Goal: Communication & Community: Participate in discussion

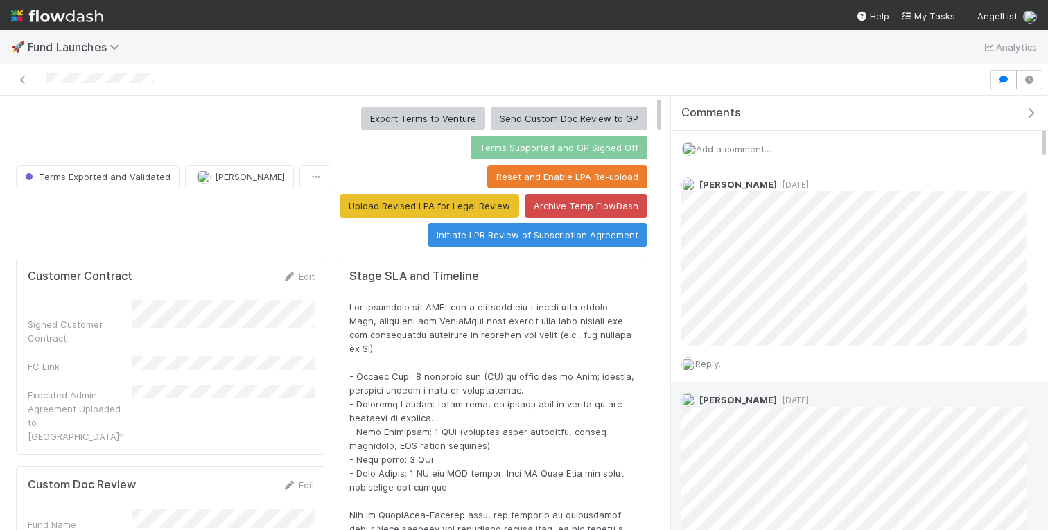
scroll to position [281, 608]
click at [987, 117] on icon "button" at bounding box center [1030, 112] width 14 height 11
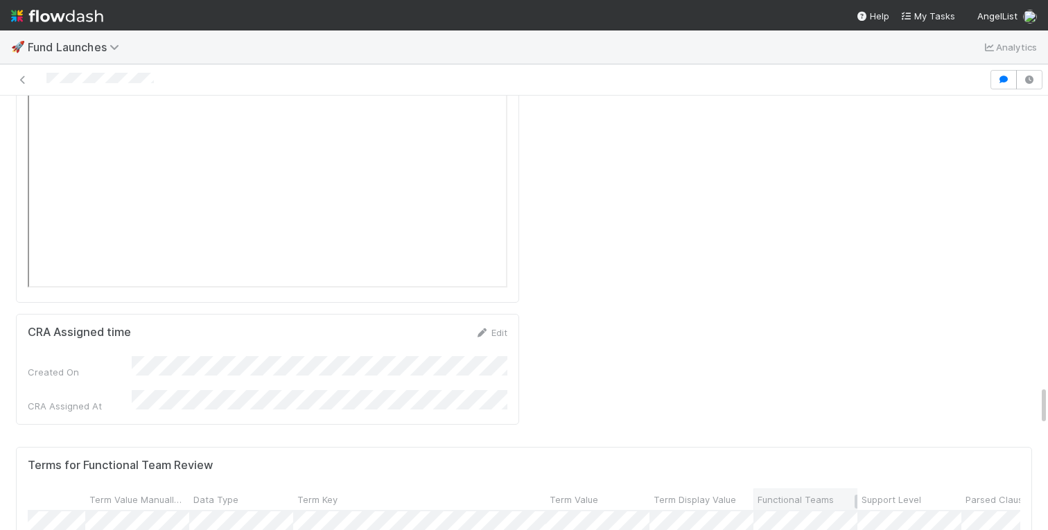
scroll to position [0, 164]
click at [834, 493] on span "Support Level" at bounding box center [852, 500] width 60 height 14
click at [864, 249] on div "Sort Last → First" at bounding box center [902, 253] width 158 height 21
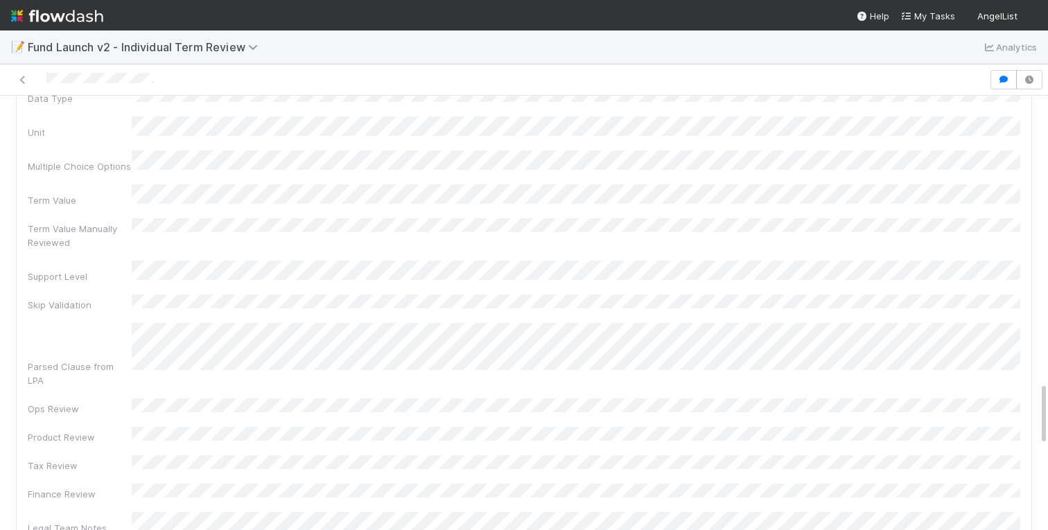
scroll to position [1957, 0]
click at [1001, 80] on icon "button" at bounding box center [1003, 80] width 14 height 8
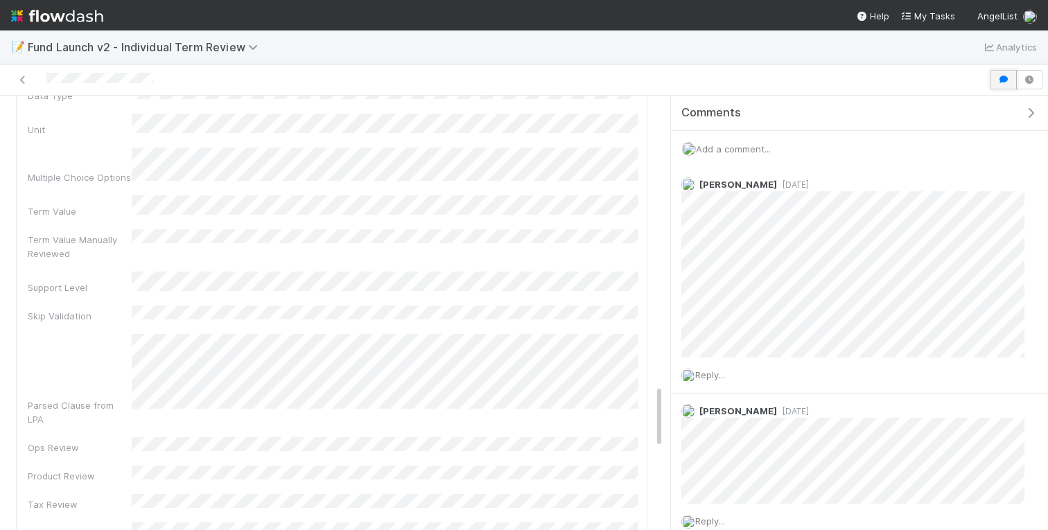
scroll to position [1971, 0]
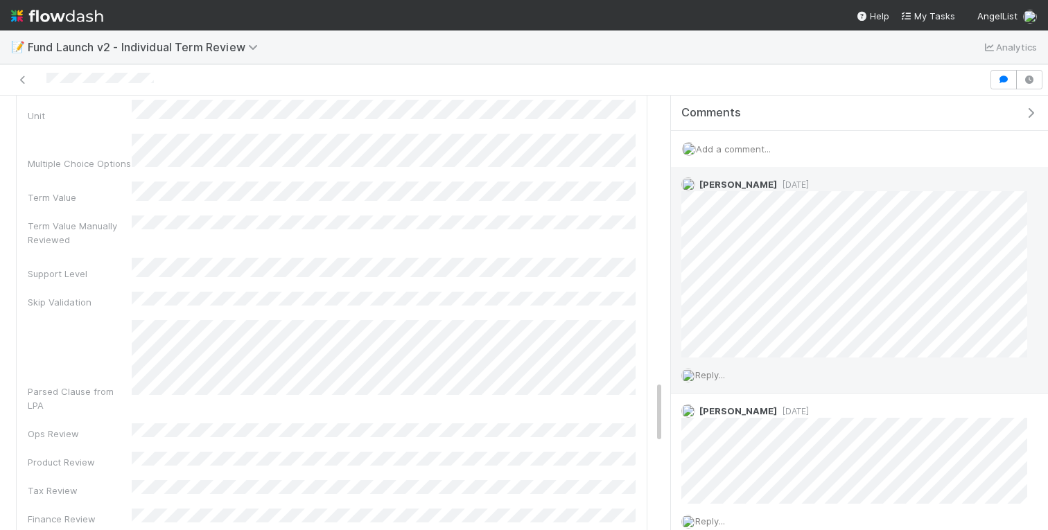
click at [708, 370] on span "Reply..." at bounding box center [710, 374] width 30 height 11
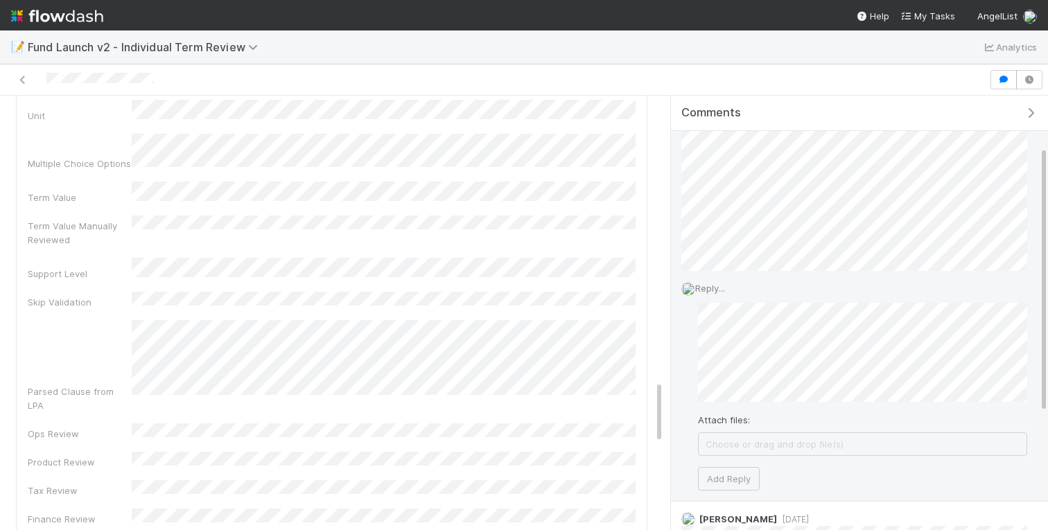
scroll to position [95, 0]
click at [732, 464] on button "Add Reply" at bounding box center [729, 471] width 62 height 24
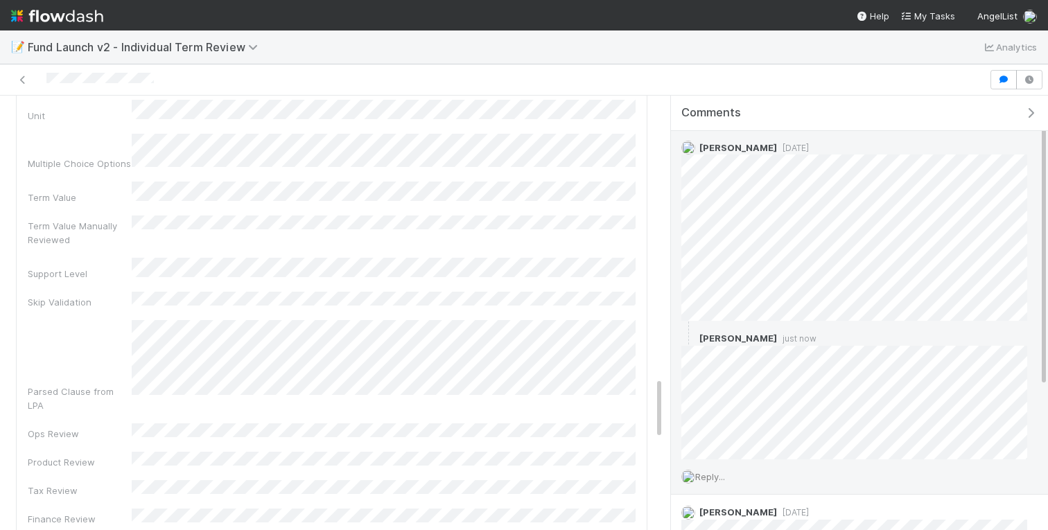
scroll to position [0, 0]
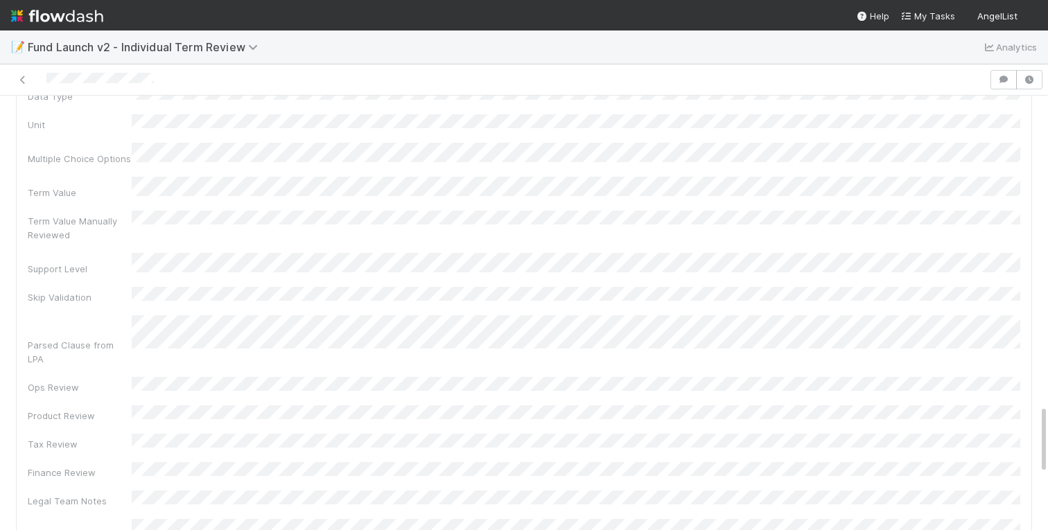
scroll to position [1946, 0]
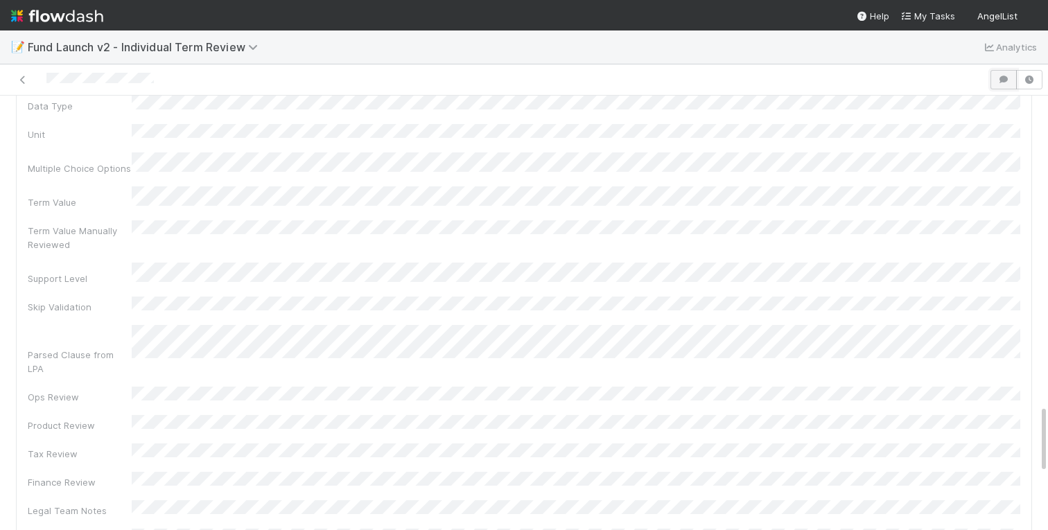
click at [999, 82] on icon "button" at bounding box center [1003, 80] width 14 height 8
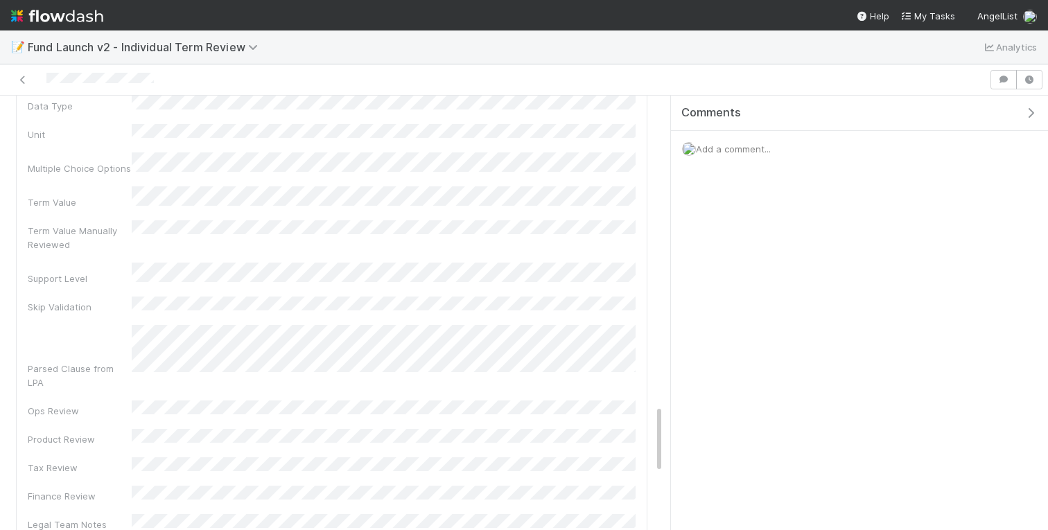
click at [739, 148] on span "Add a comment..." at bounding box center [733, 148] width 75 height 11
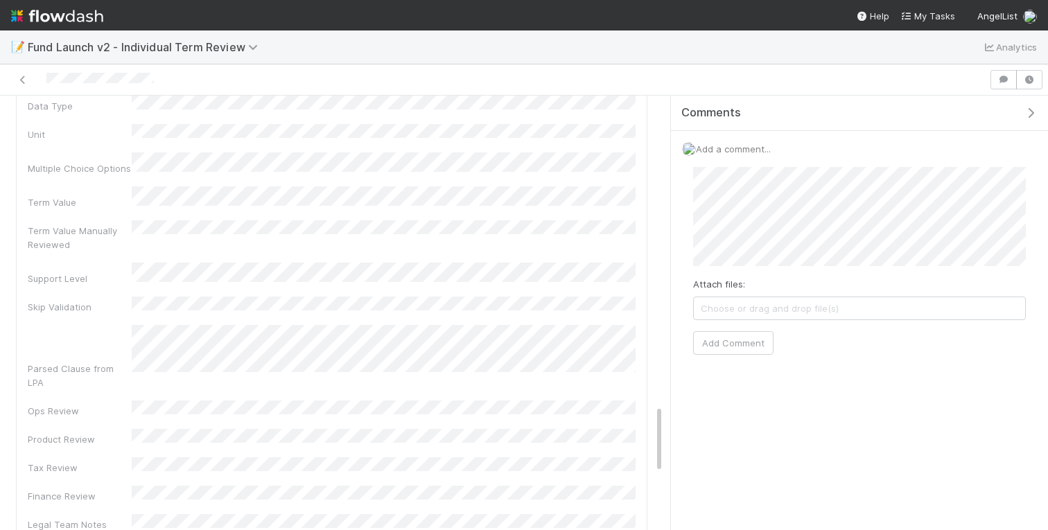
click at [486, 80] on div at bounding box center [495, 79] width 978 height 19
click at [727, 344] on button "Add Comment" at bounding box center [733, 343] width 80 height 24
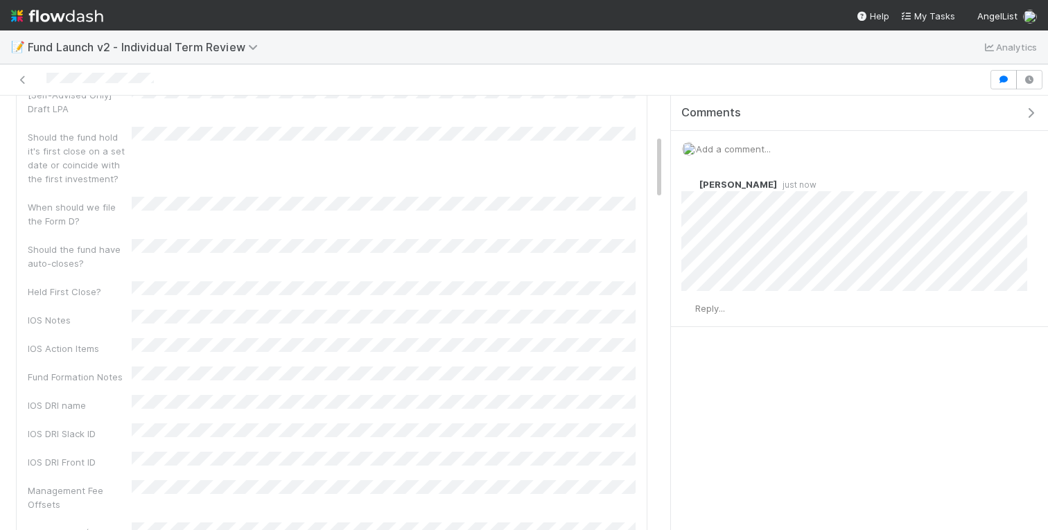
scroll to position [2, 0]
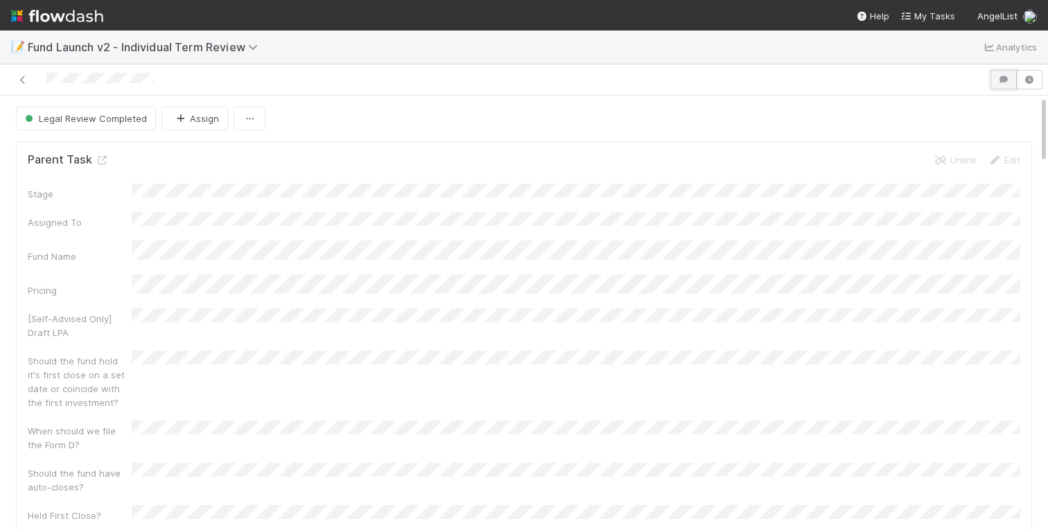
click at [999, 84] on button "button" at bounding box center [1003, 79] width 26 height 19
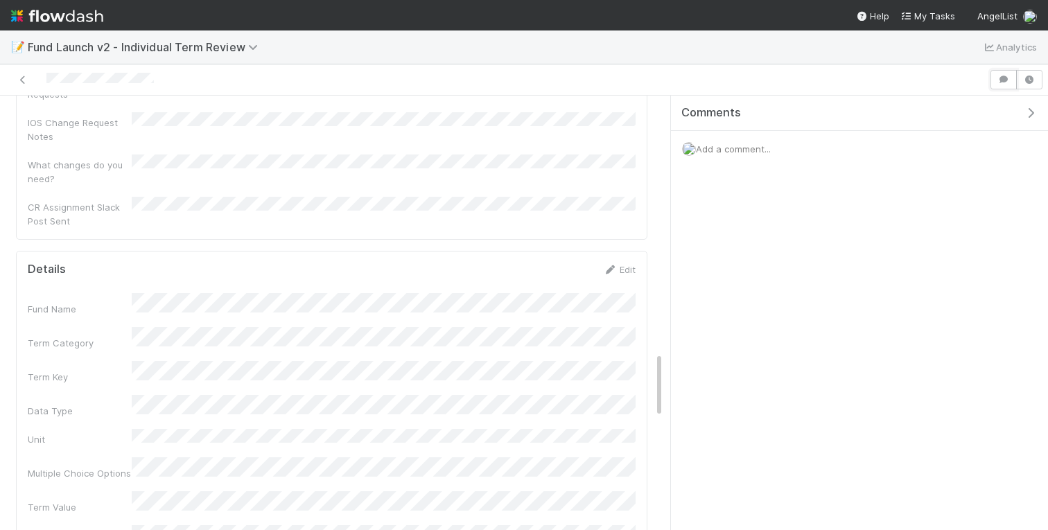
scroll to position [1887, 0]
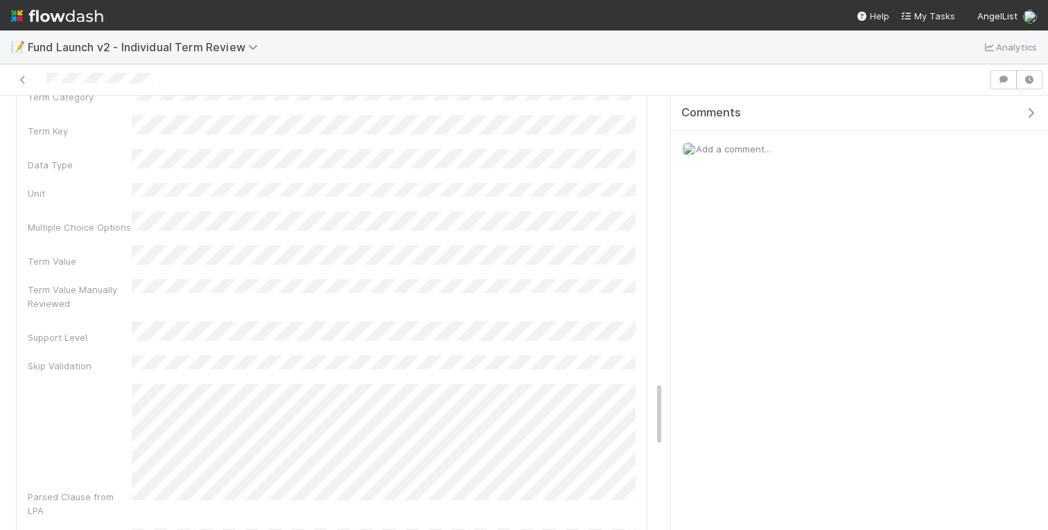
click at [728, 148] on span "Add a comment..." at bounding box center [733, 148] width 75 height 11
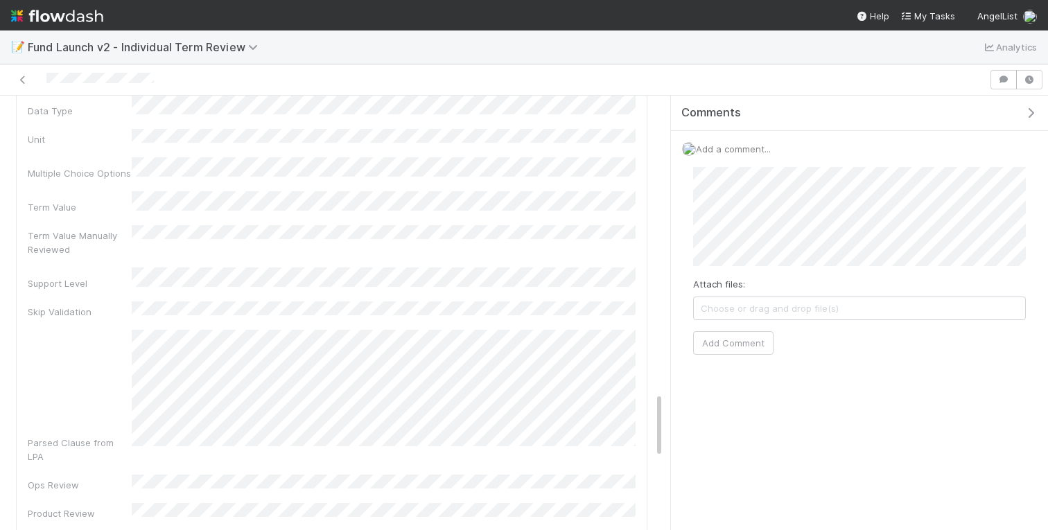
scroll to position [1918, 0]
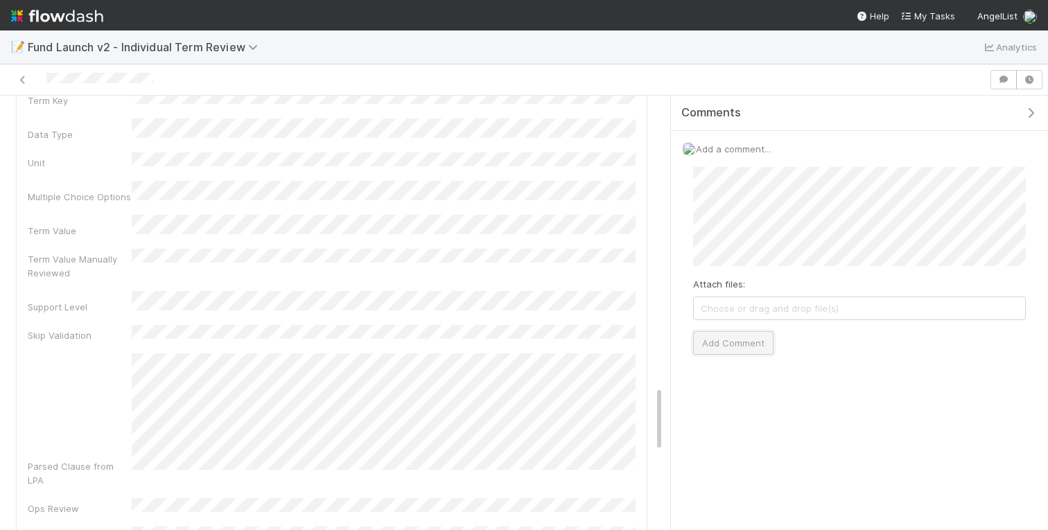
click at [723, 337] on button "Add Comment" at bounding box center [733, 343] width 80 height 24
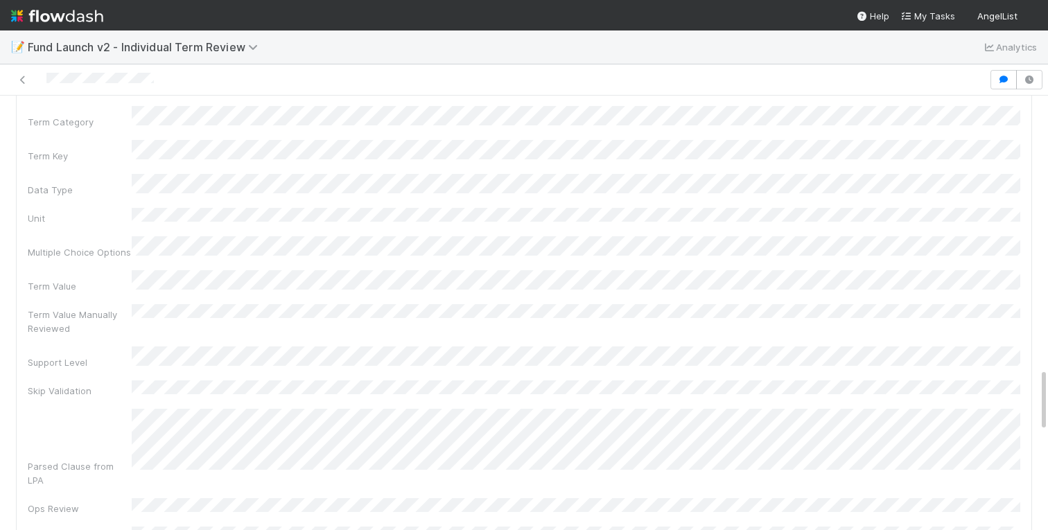
scroll to position [1874, 0]
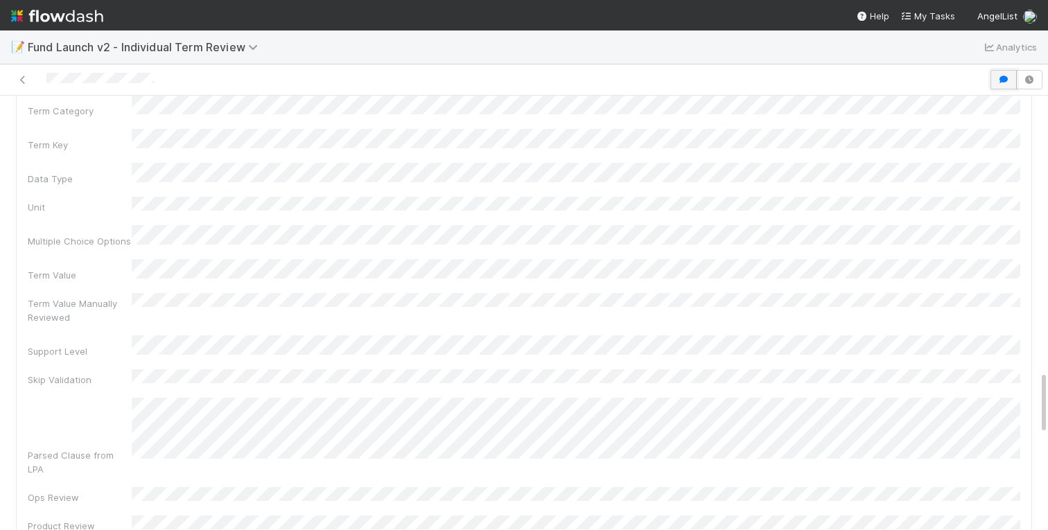
click at [995, 79] on button "button" at bounding box center [1003, 79] width 26 height 19
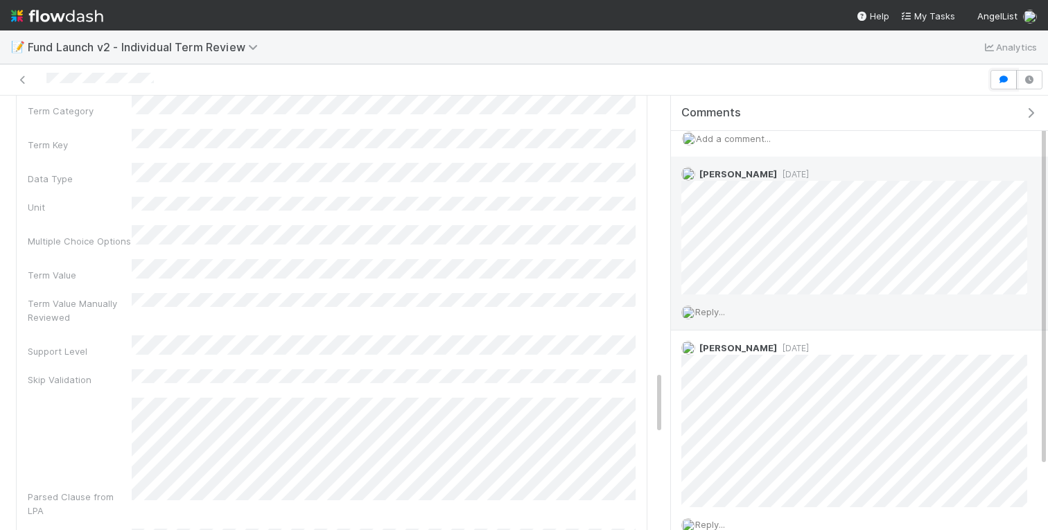
scroll to position [0, 0]
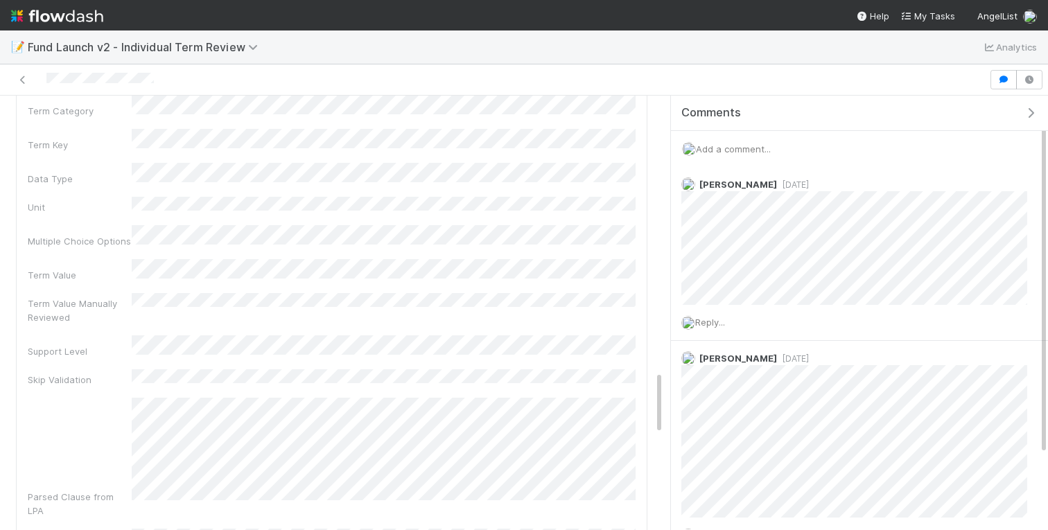
click at [737, 144] on span "Add a comment..." at bounding box center [733, 148] width 75 height 11
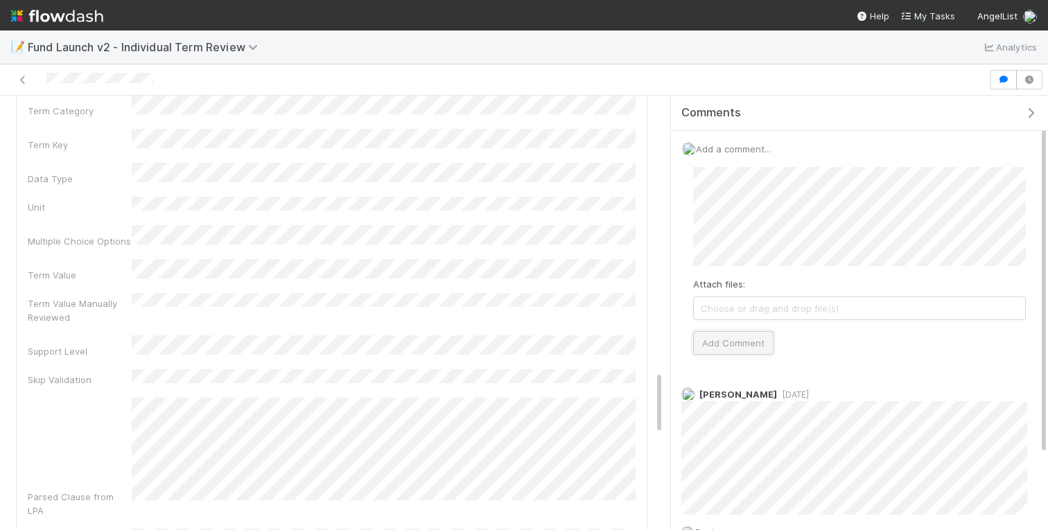
click at [717, 352] on button "Add Comment" at bounding box center [733, 343] width 80 height 24
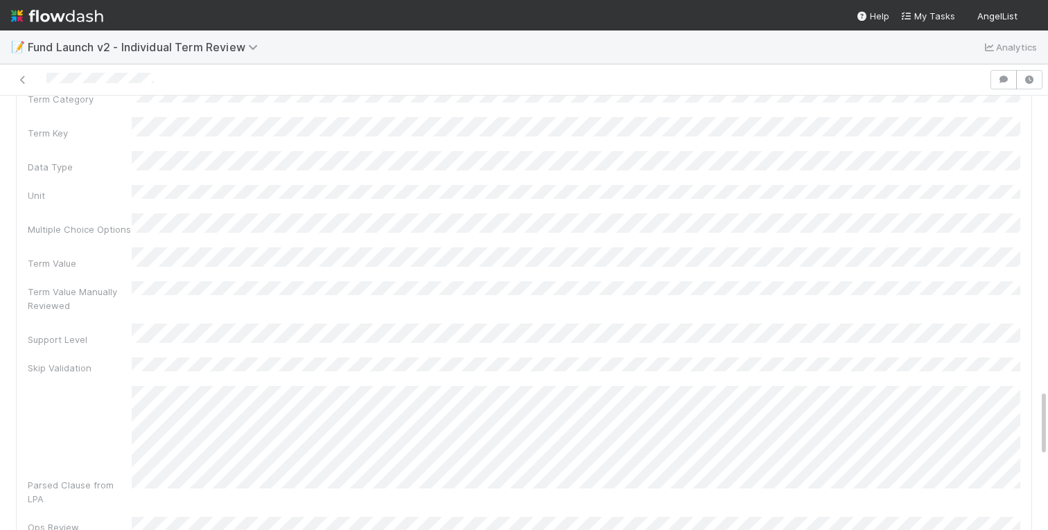
scroll to position [1882, 0]
click at [1000, 76] on icon "button" at bounding box center [1003, 80] width 14 height 8
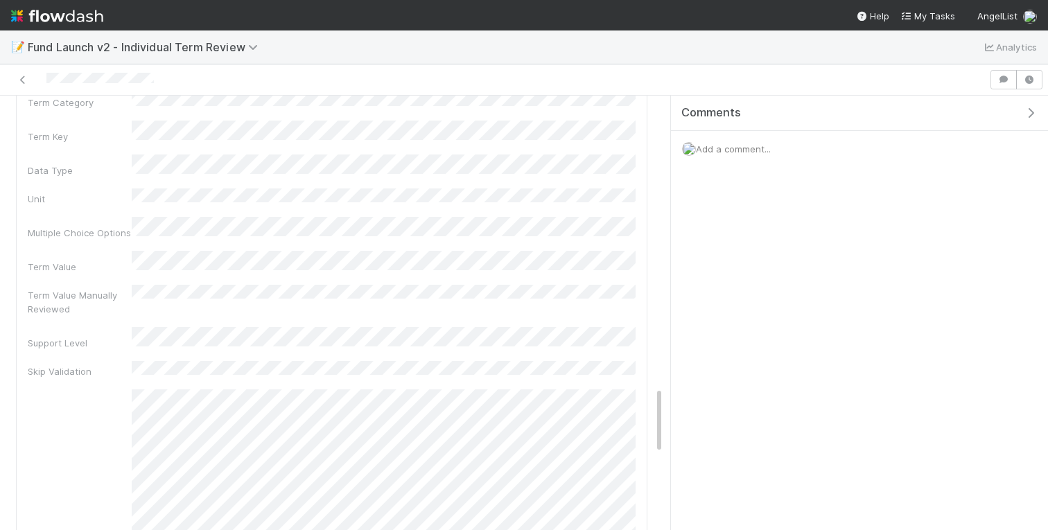
click at [767, 149] on span "Add a comment..." at bounding box center [733, 148] width 75 height 11
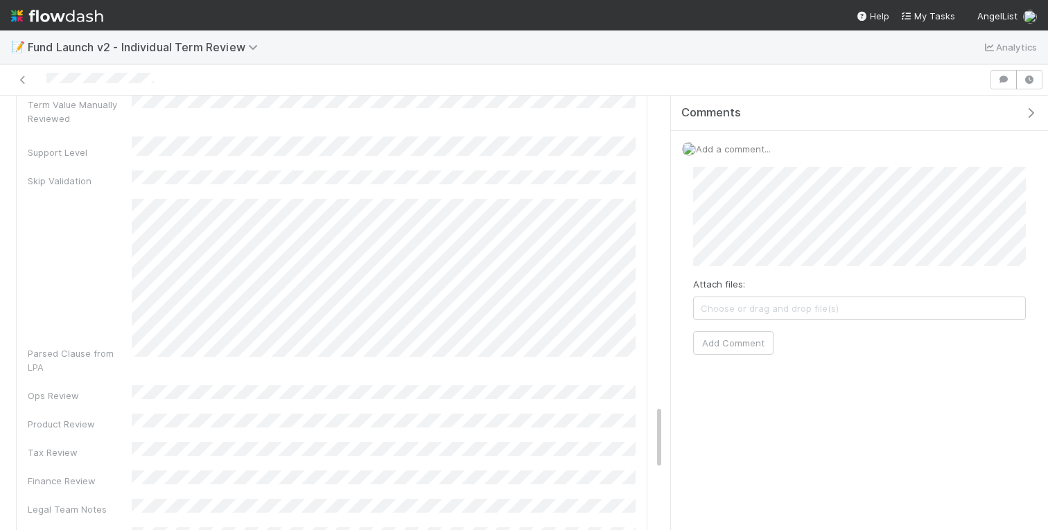
scroll to position [2077, 0]
click at [723, 344] on button "Add Comment" at bounding box center [733, 343] width 80 height 24
click at [1028, 109] on icon "button" at bounding box center [1030, 112] width 14 height 11
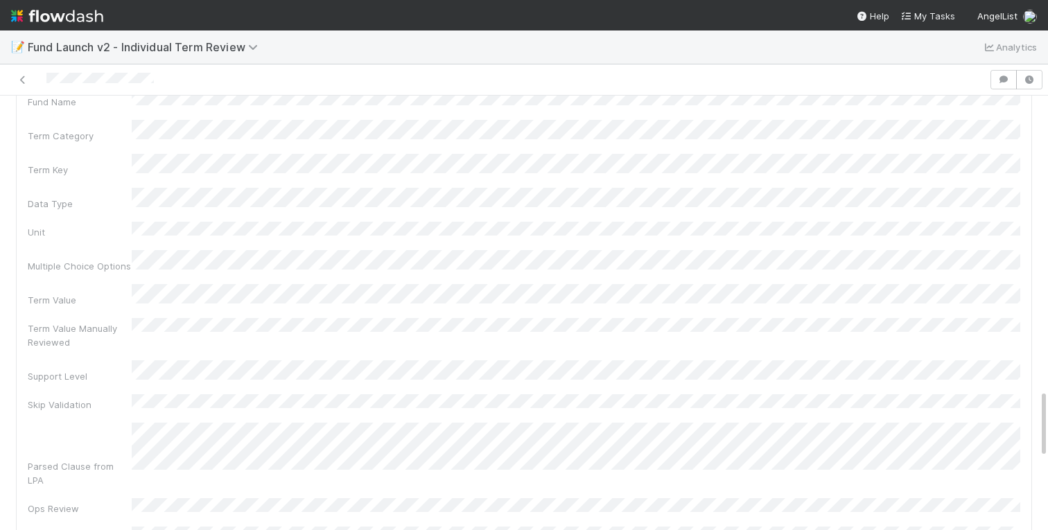
scroll to position [1847, 0]
click at [1001, 81] on icon "button" at bounding box center [1003, 80] width 14 height 8
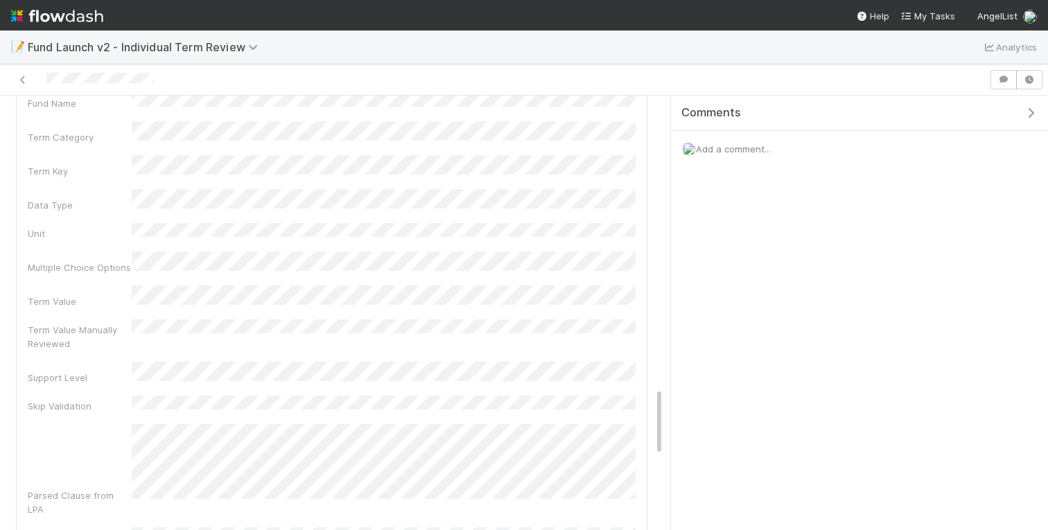
click at [777, 150] on div "Add a comment..." at bounding box center [859, 149] width 377 height 36
click at [754, 147] on span "Add a comment..." at bounding box center [733, 148] width 75 height 11
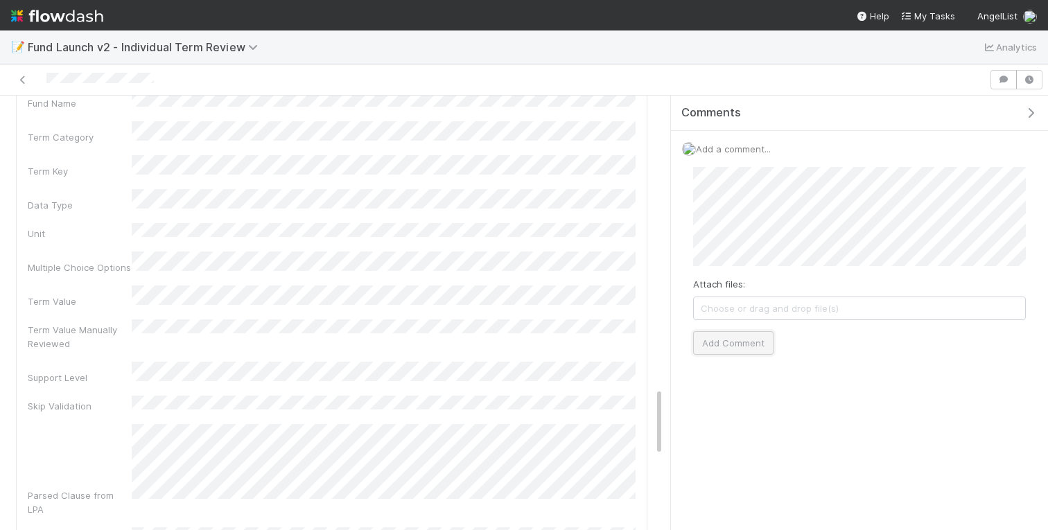
click at [730, 346] on button "Add Comment" at bounding box center [733, 343] width 80 height 24
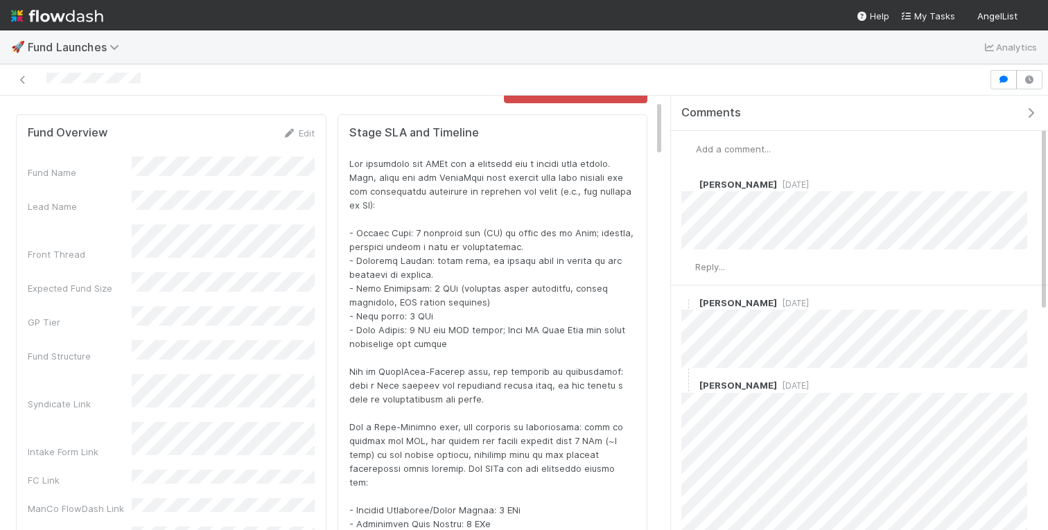
scroll to position [70, 0]
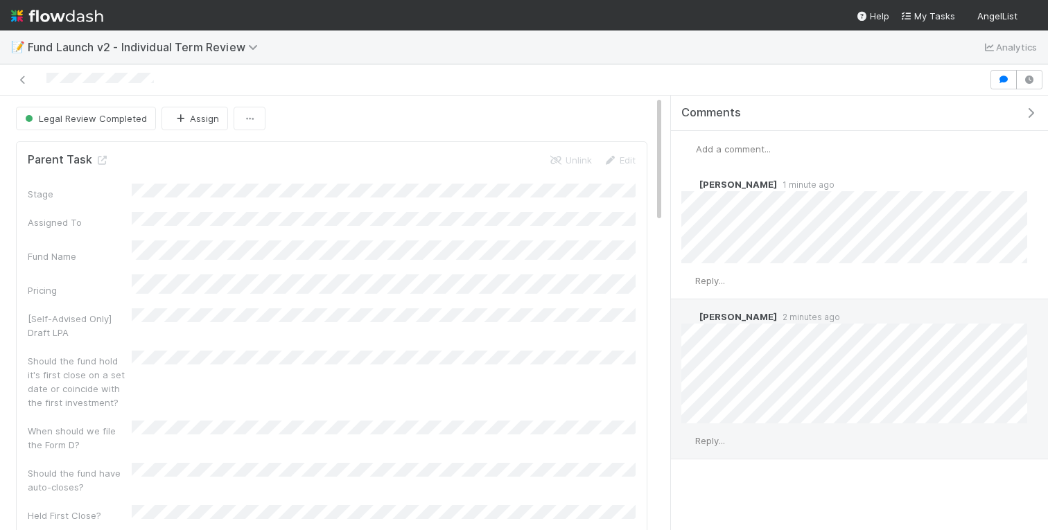
click at [716, 439] on span "Reply..." at bounding box center [710, 440] width 30 height 11
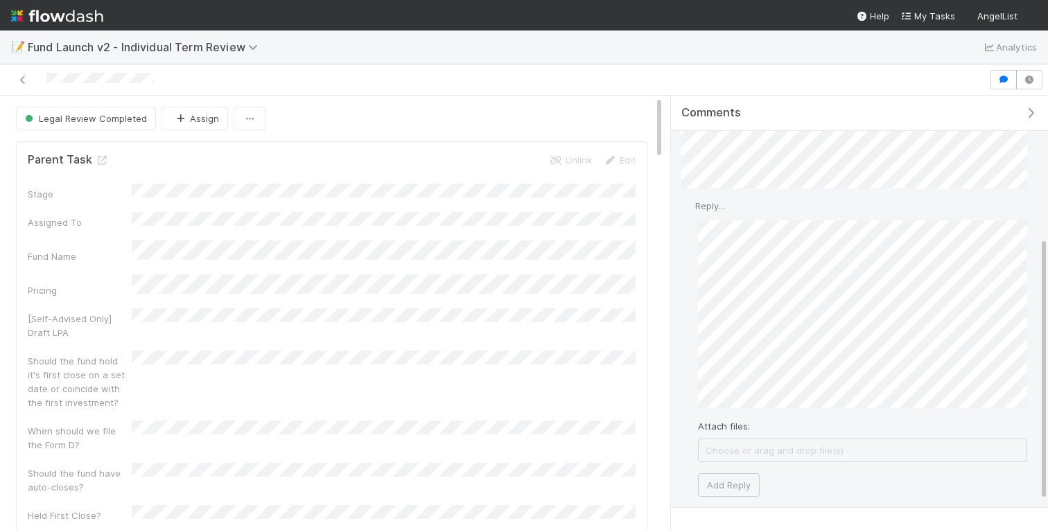
scroll to position [233, 0]
click at [737, 480] on button "Add Reply" at bounding box center [729, 487] width 62 height 24
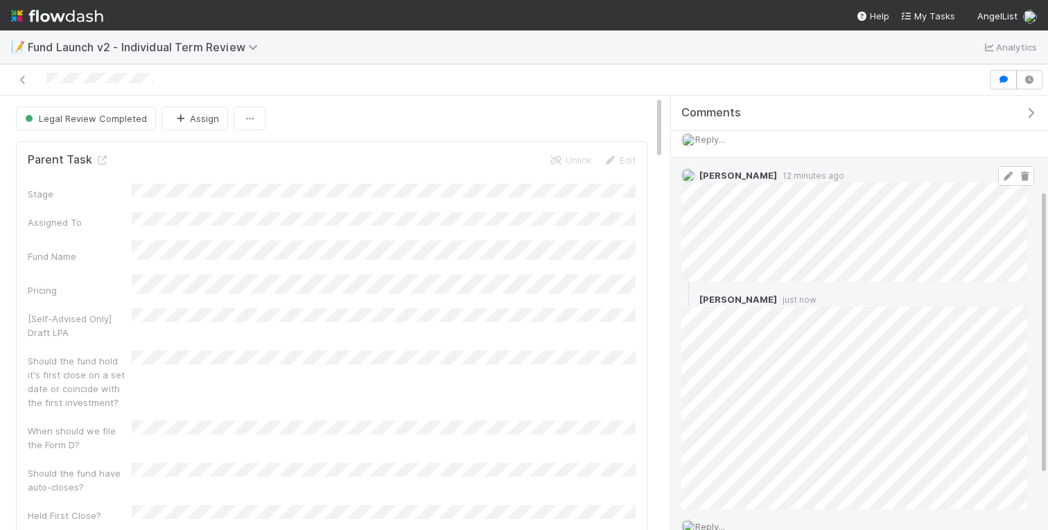
scroll to position [0, 0]
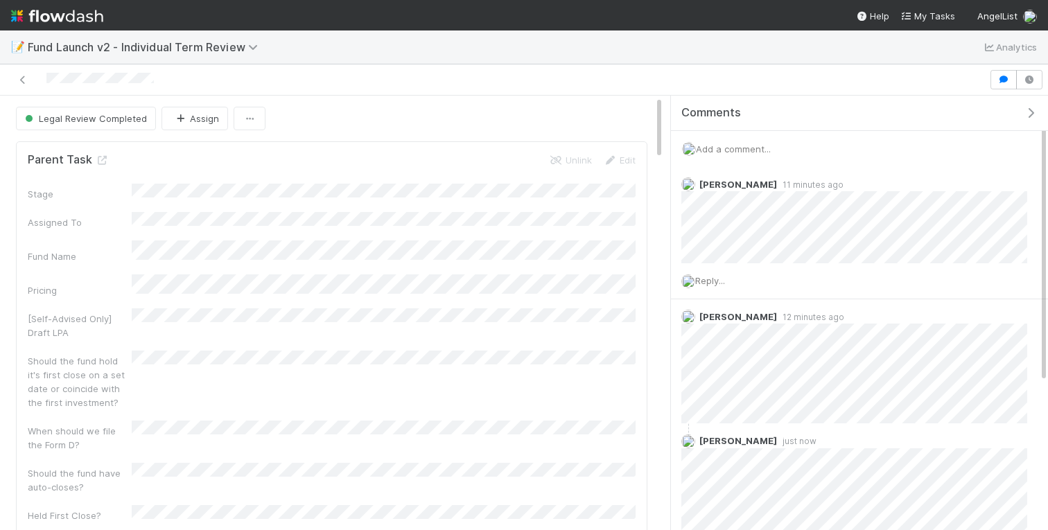
click at [382, 95] on div at bounding box center [524, 79] width 1048 height 31
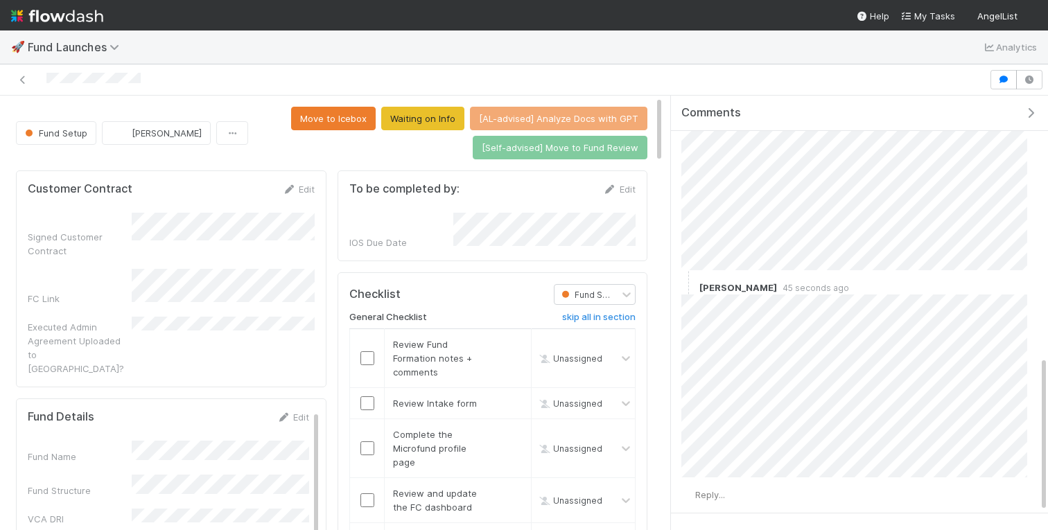
scroll to position [777, 0]
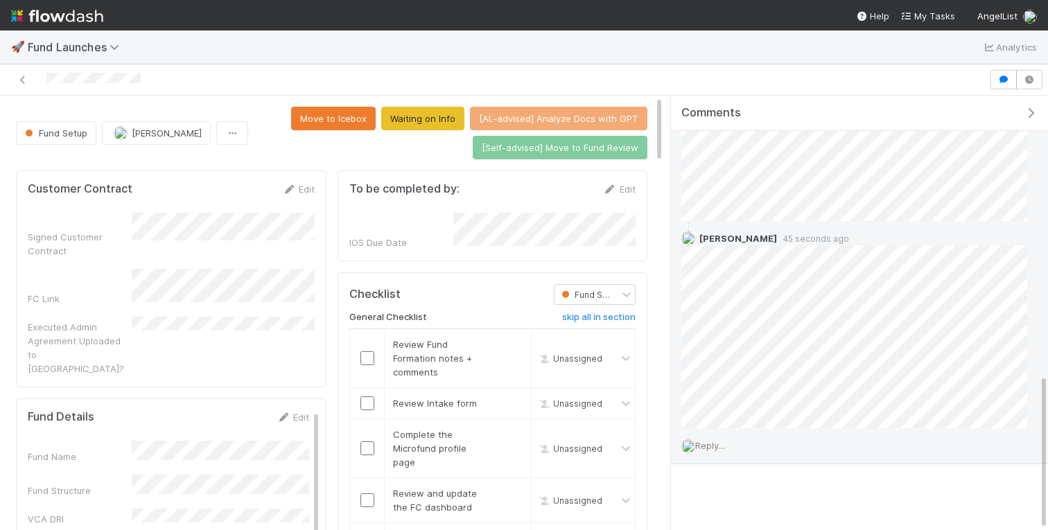
click at [725, 441] on span "Reply..." at bounding box center [710, 445] width 30 height 11
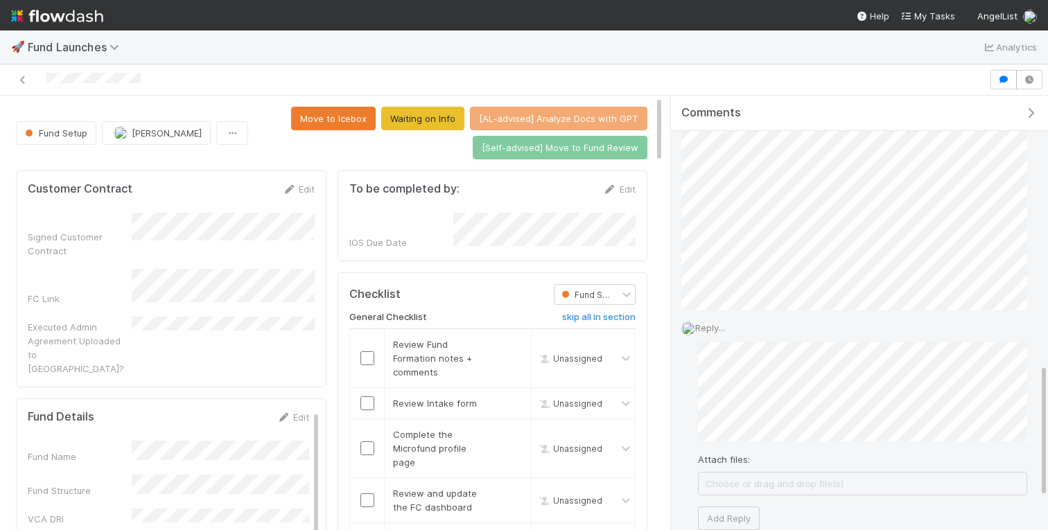
scroll to position [895, 0]
click at [734, 507] on button "Add Reply" at bounding box center [729, 518] width 62 height 24
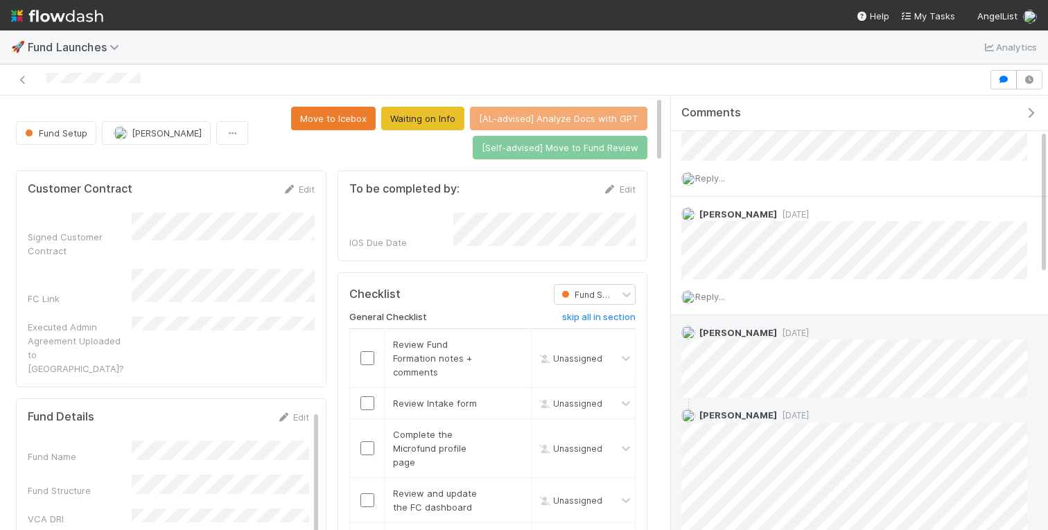
scroll to position [0, 0]
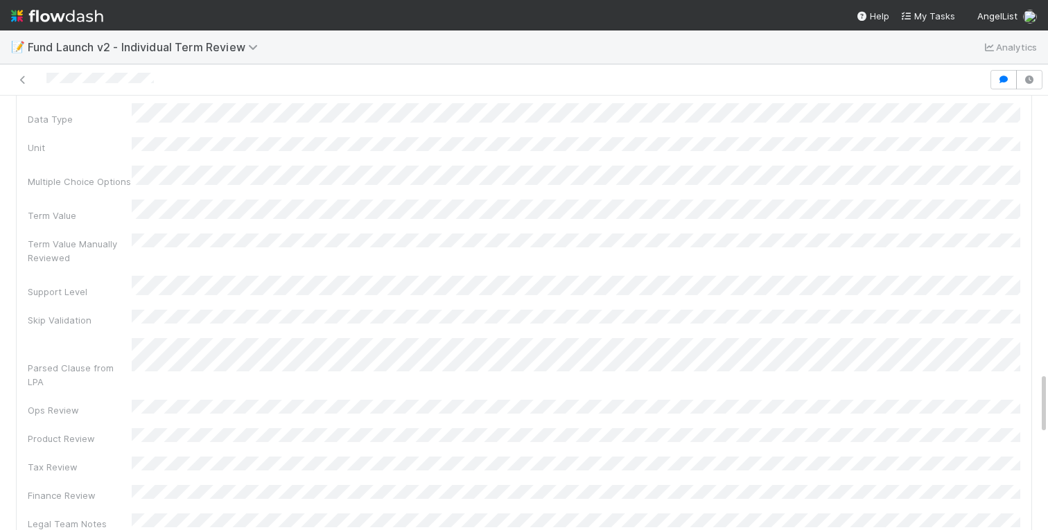
scroll to position [1926, 0]
click at [1002, 76] on icon "button" at bounding box center [1003, 80] width 14 height 8
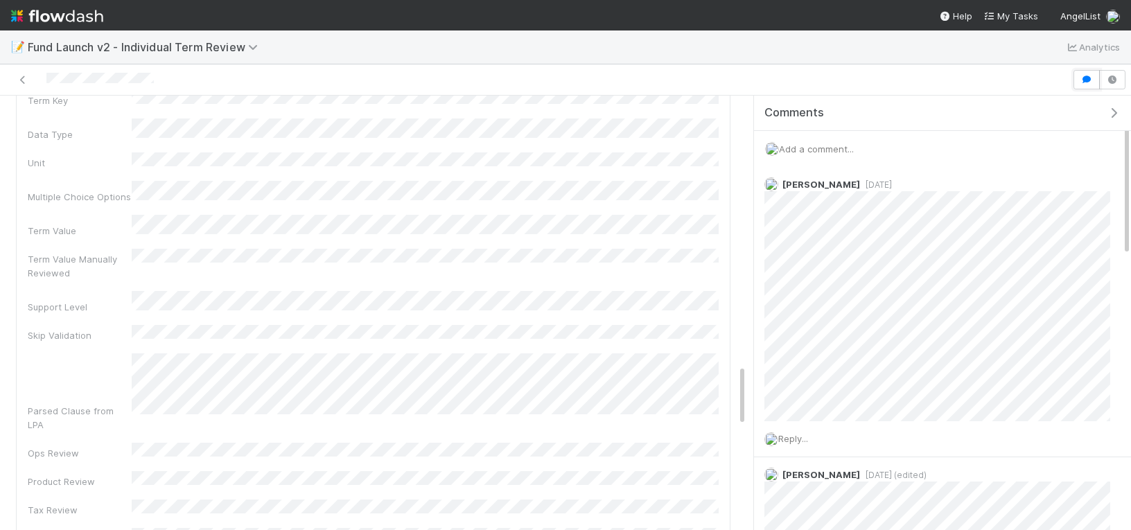
scroll to position [1919, 0]
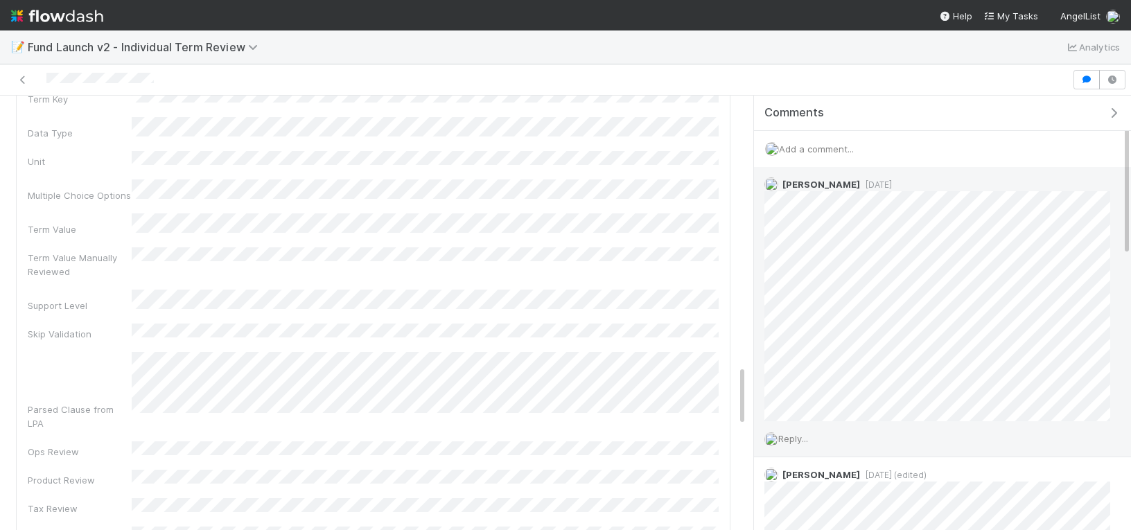
click at [814, 432] on div "Reply..." at bounding box center [937, 438] width 367 height 35
click at [796, 434] on span "Reply..." at bounding box center [793, 438] width 30 height 11
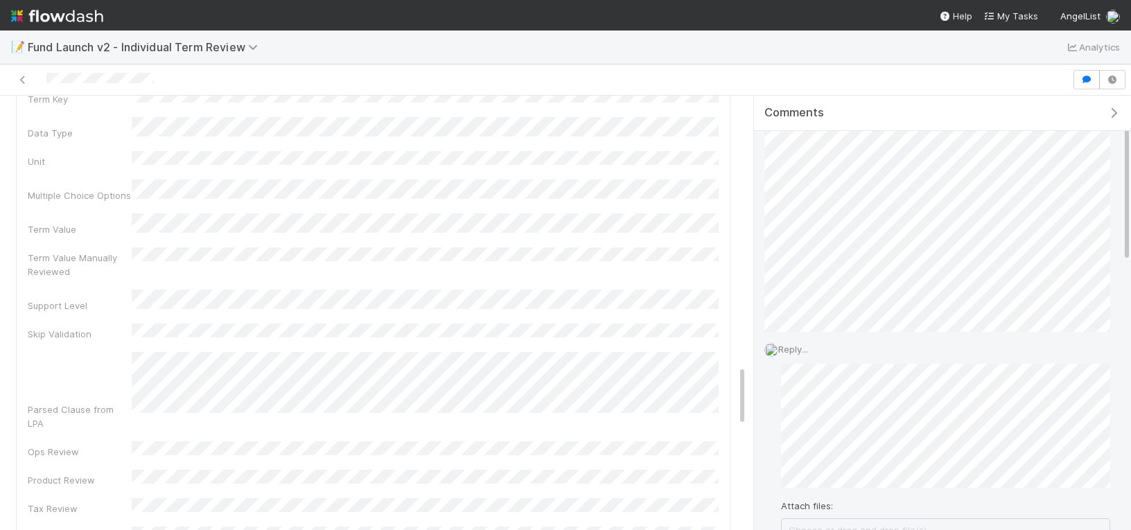
scroll to position [179, 0]
click at [795, 486] on div "Reply... Attach files: Choose or drag and drop file(s) Add Reply" at bounding box center [937, 370] width 367 height 254
click at [798, 470] on button "Add Reply" at bounding box center [812, 476] width 62 height 24
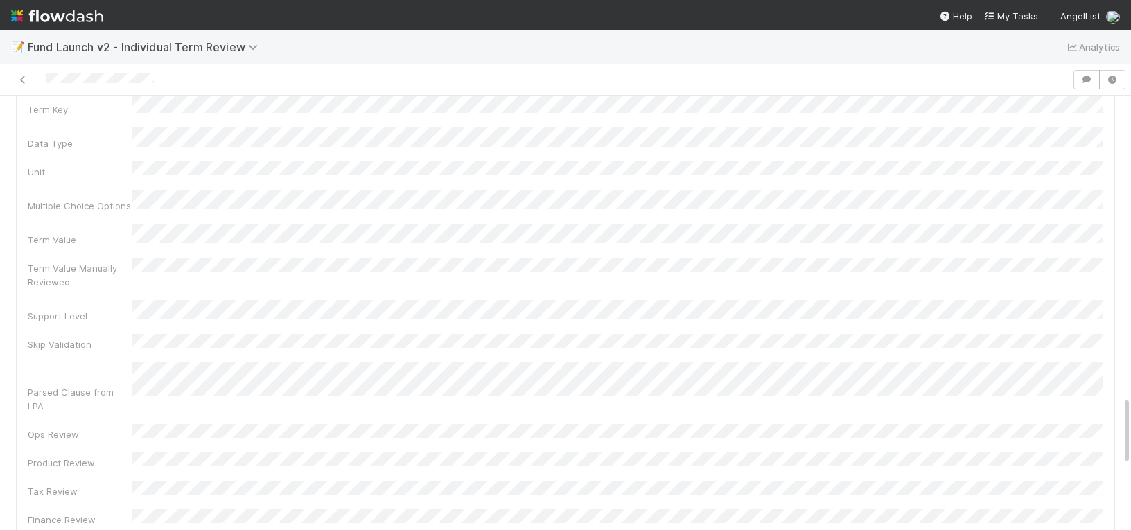
scroll to position [1914, 0]
click at [1086, 82] on icon "button" at bounding box center [1087, 80] width 14 height 8
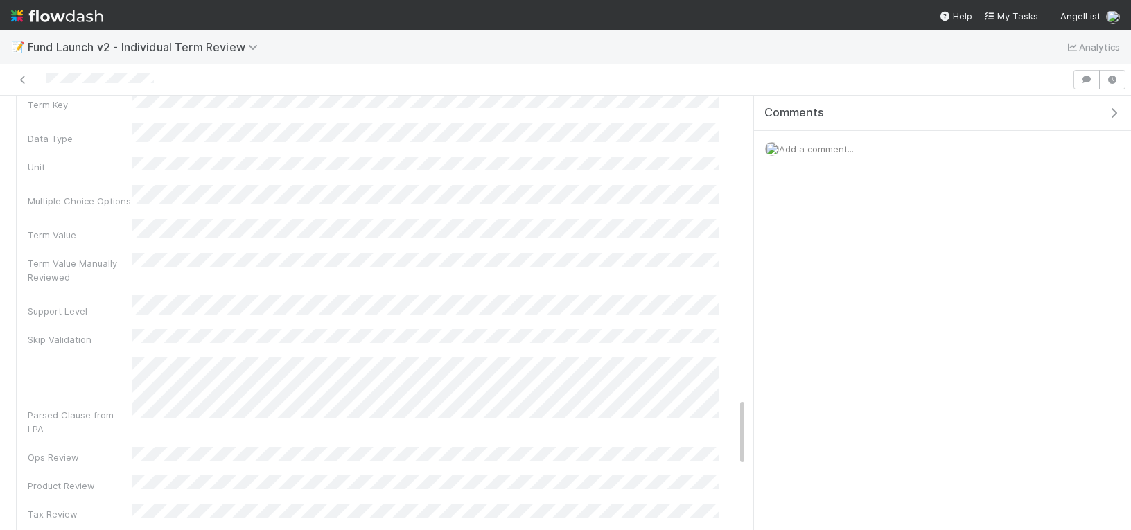
click at [819, 146] on span "Add a comment..." at bounding box center [816, 148] width 75 height 11
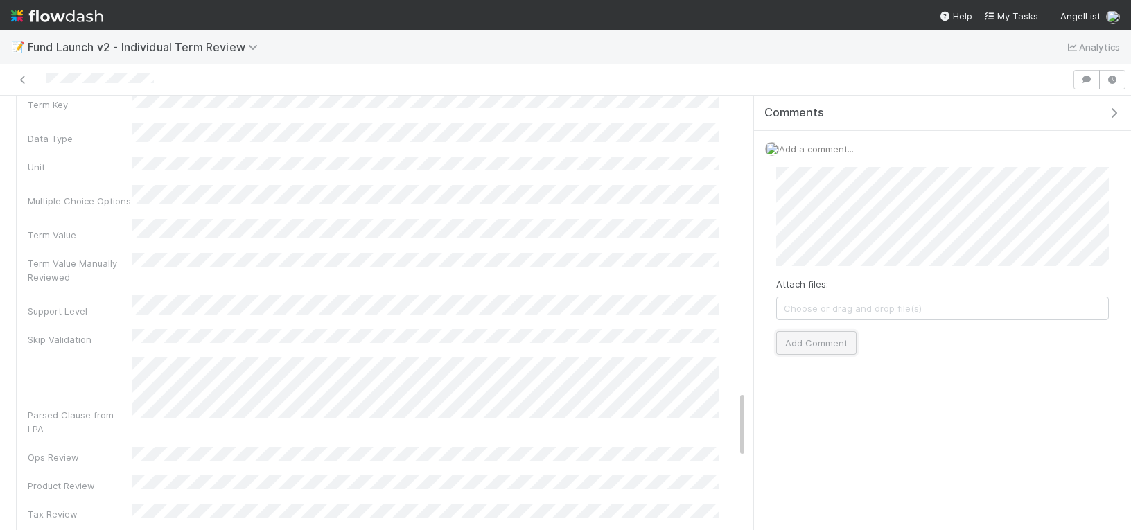
click at [822, 344] on button "Add Comment" at bounding box center [816, 343] width 80 height 24
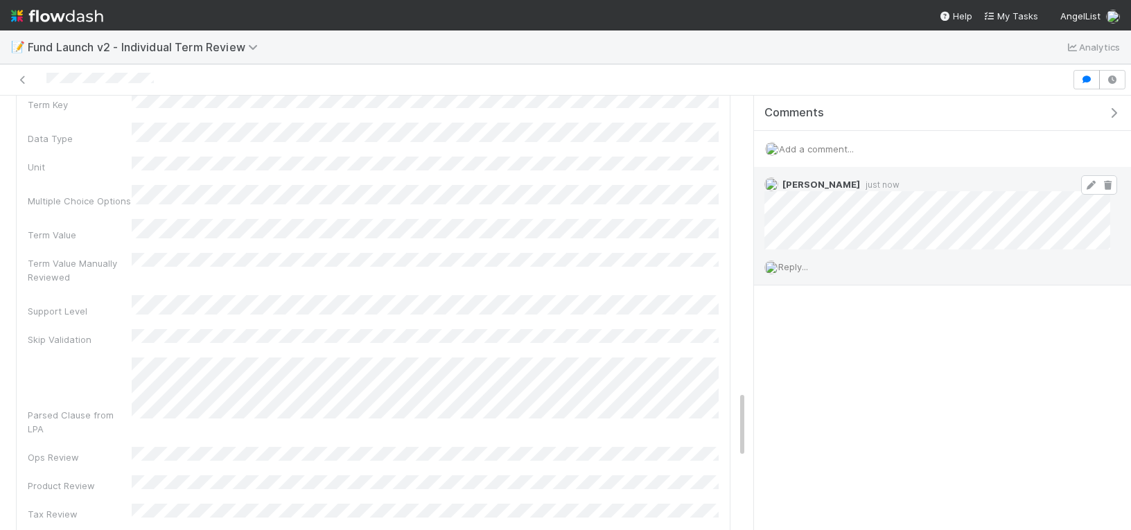
click at [1086, 185] on icon at bounding box center [1091, 185] width 14 height 9
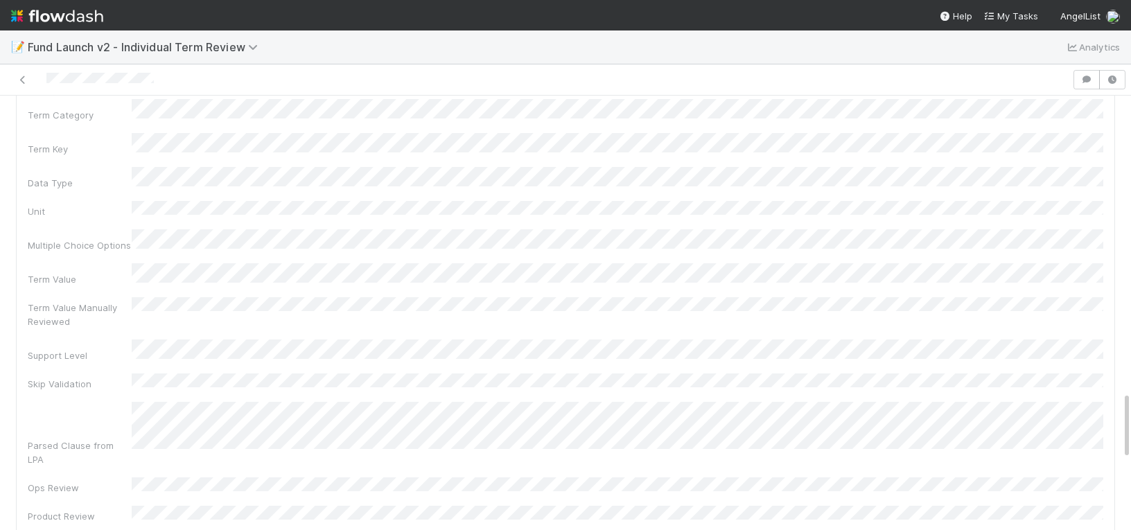
scroll to position [1874, 0]
click at [1091, 78] on icon "button" at bounding box center [1087, 80] width 14 height 8
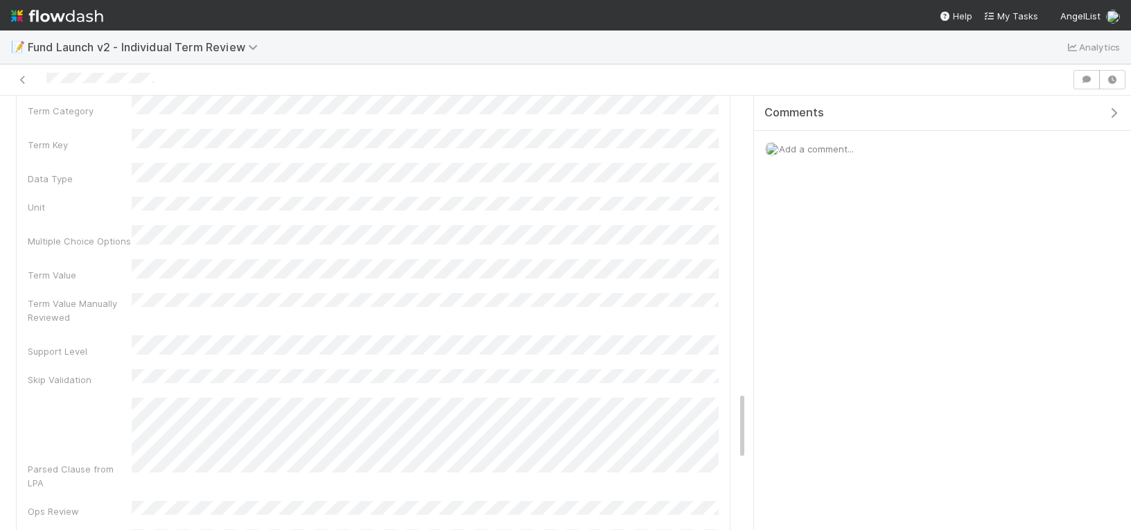
click at [801, 150] on span "Add a comment..." at bounding box center [816, 148] width 75 height 11
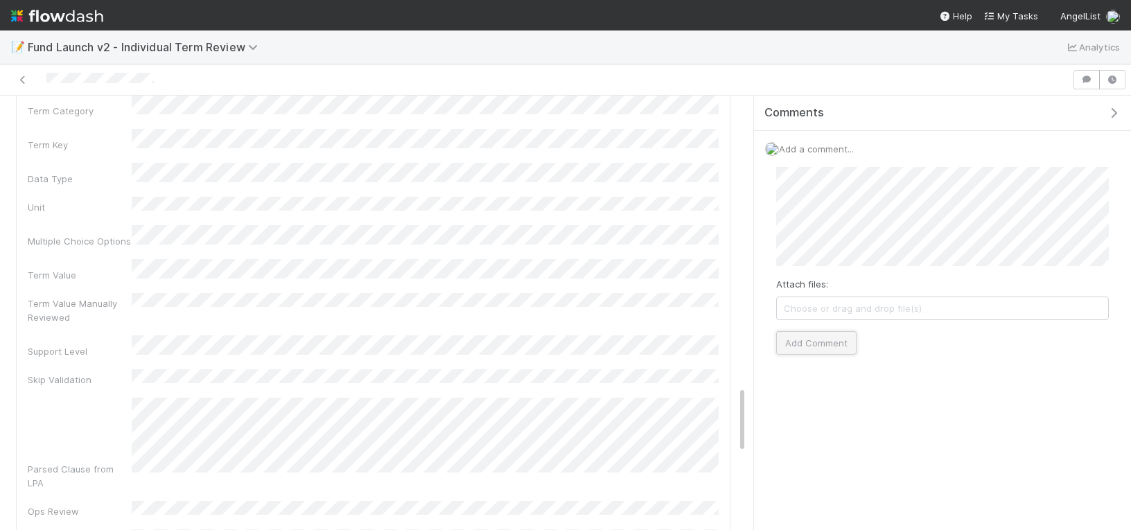
click at [811, 338] on button "Add Comment" at bounding box center [816, 343] width 80 height 24
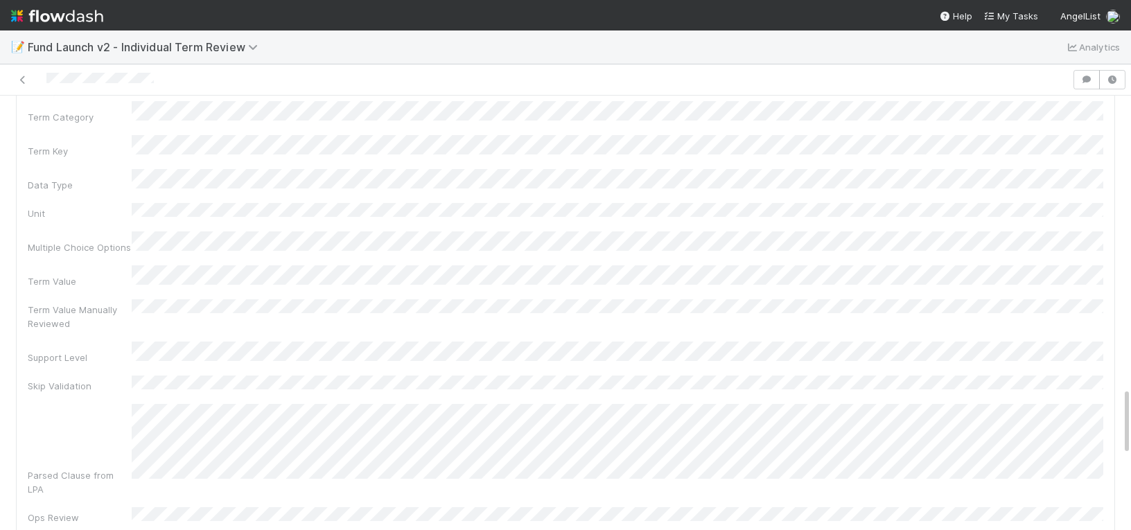
scroll to position [1867, 0]
click at [1091, 80] on icon "button" at bounding box center [1087, 80] width 14 height 8
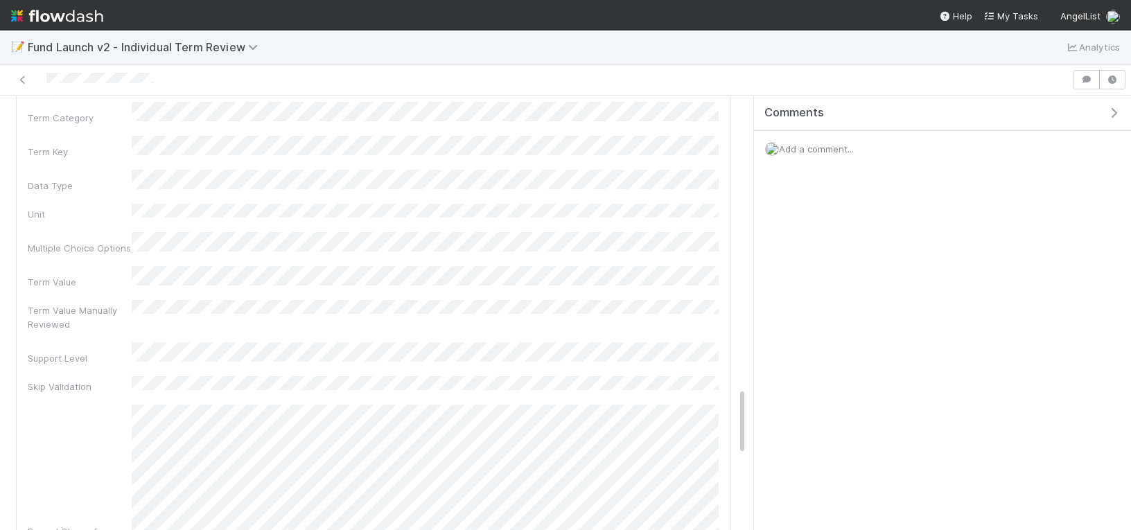
click at [806, 142] on div "Add a comment..." at bounding box center [942, 149] width 377 height 36
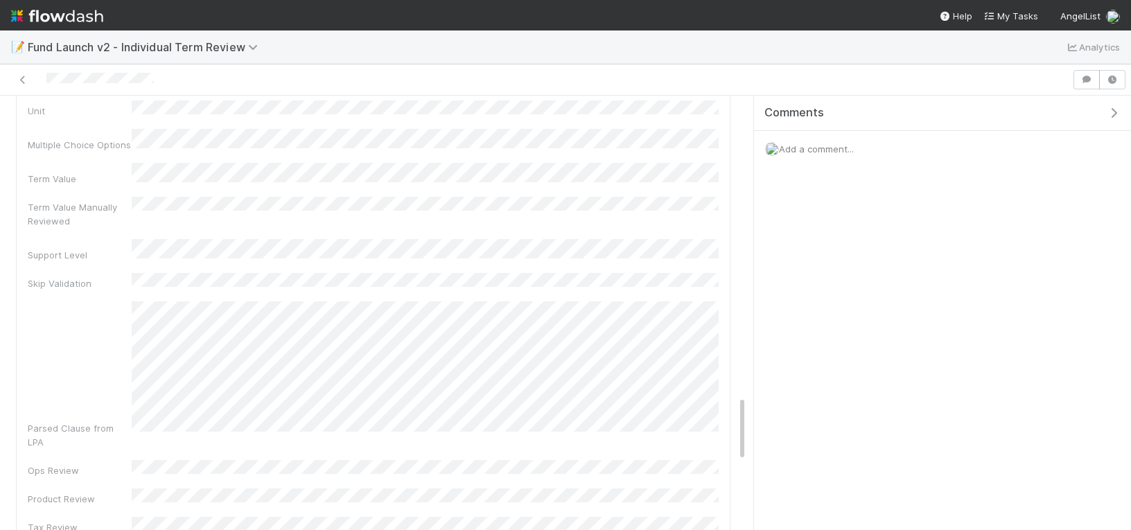
scroll to position [1994, 0]
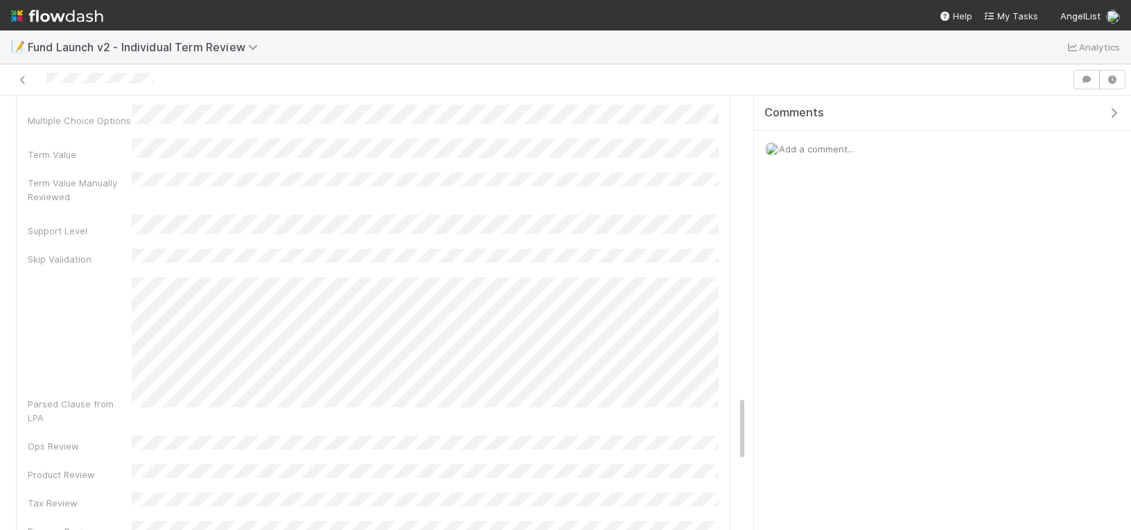
click at [815, 150] on span "Add a comment..." at bounding box center [816, 148] width 75 height 11
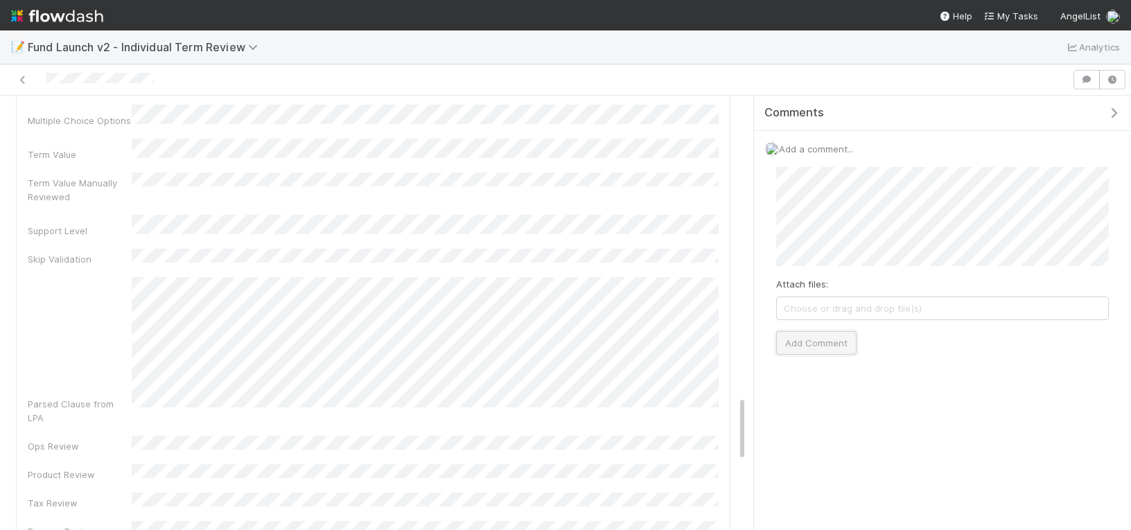
click at [837, 346] on button "Add Comment" at bounding box center [816, 343] width 80 height 24
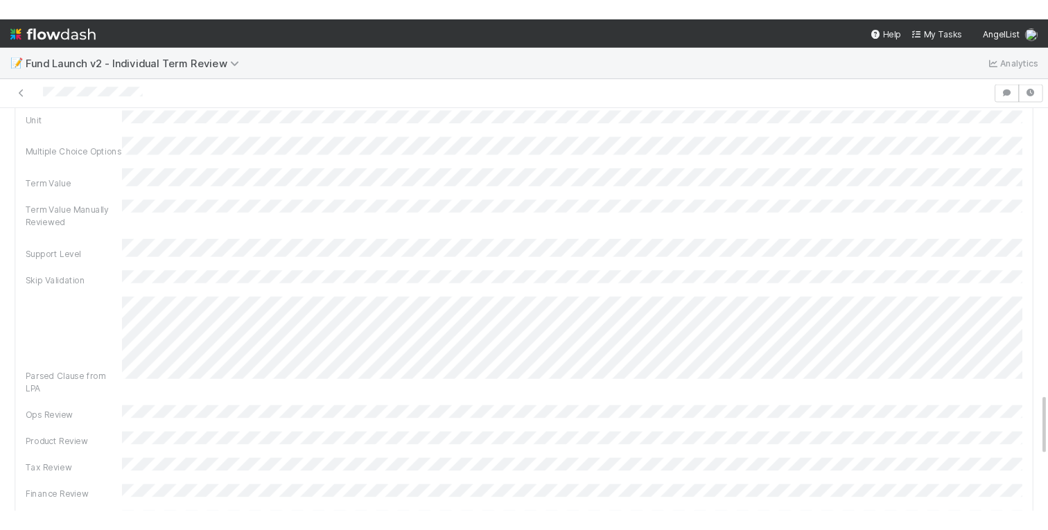
scroll to position [1973, 0]
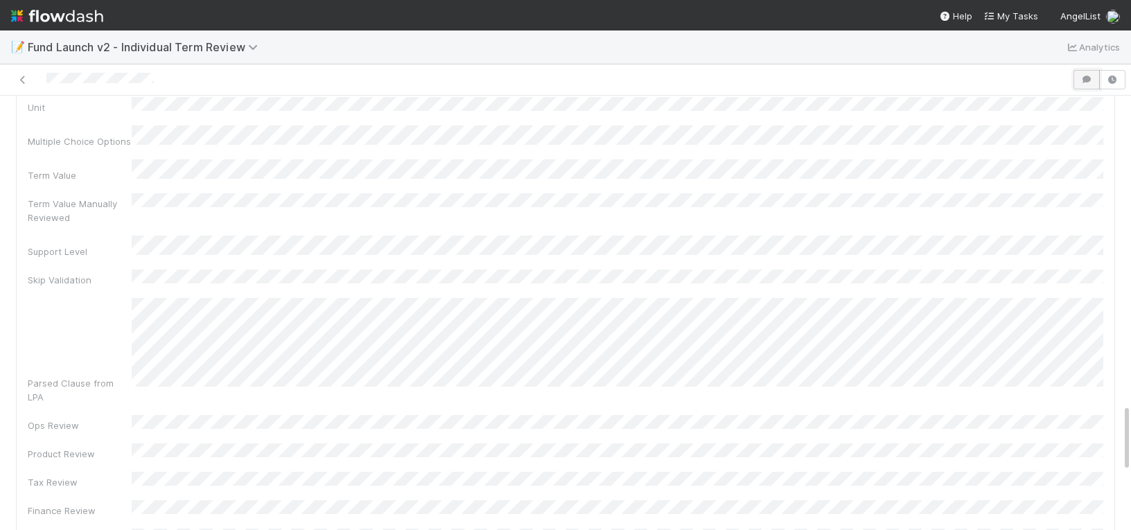
click at [1086, 84] on button "button" at bounding box center [1086, 79] width 26 height 19
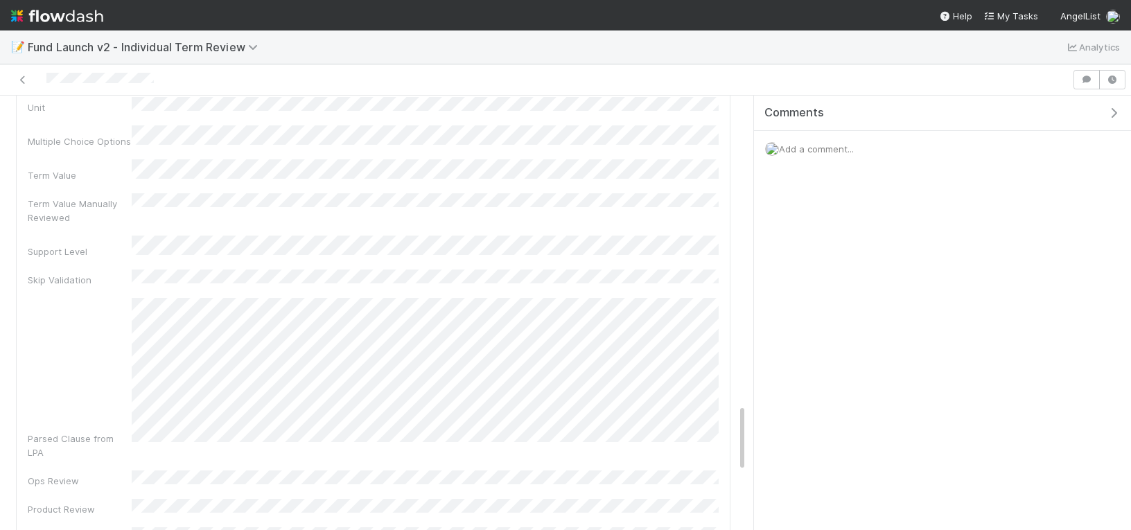
click at [807, 148] on span "Add a comment..." at bounding box center [816, 148] width 75 height 11
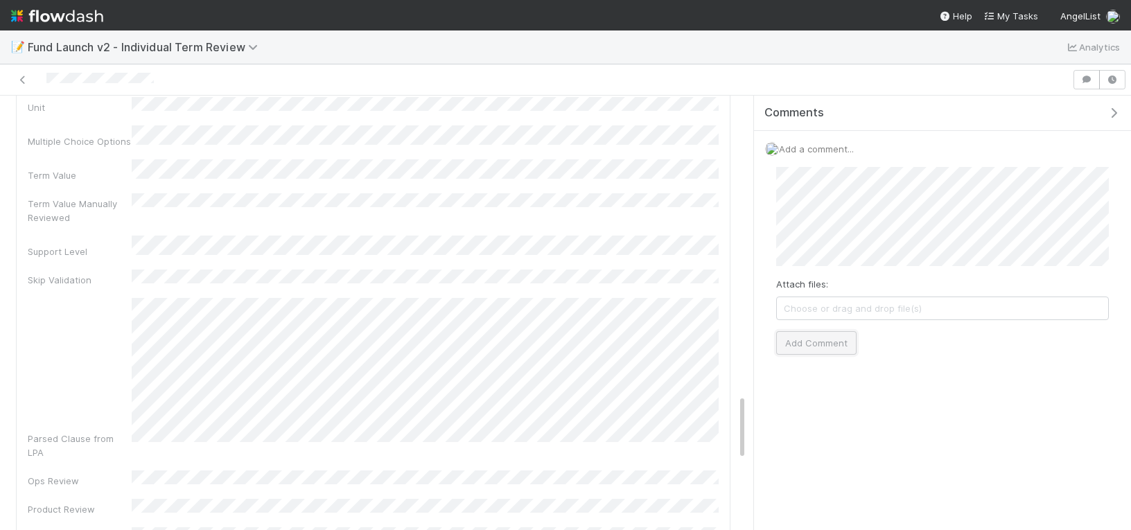
click at [794, 342] on button "Add Comment" at bounding box center [816, 343] width 80 height 24
